Goal: Task Accomplishment & Management: Manage account settings

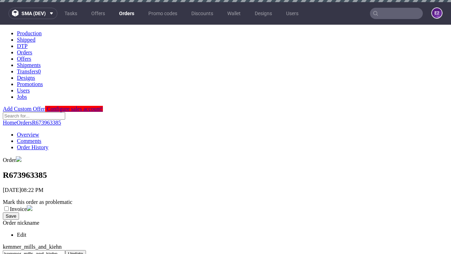
scroll to position [288, 0]
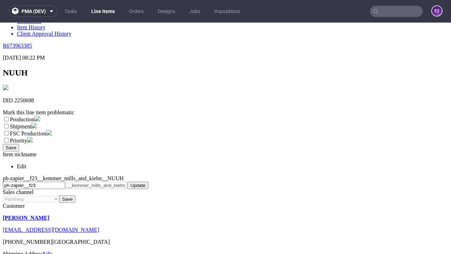
scroll to position [124, 0]
select select "dtp_ca_needed"
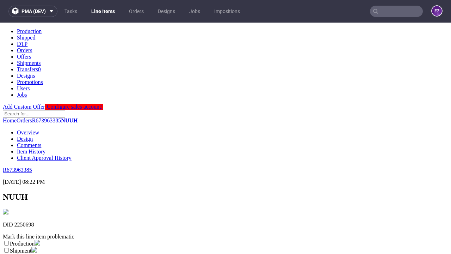
scroll to position [0, 0]
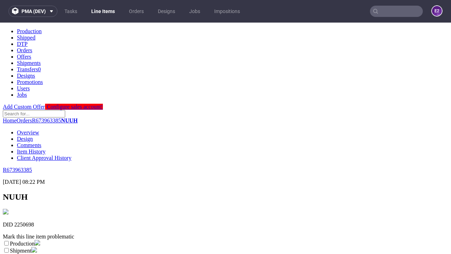
checkbox input "true"
